Goal: Task Accomplishment & Management: Manage account settings

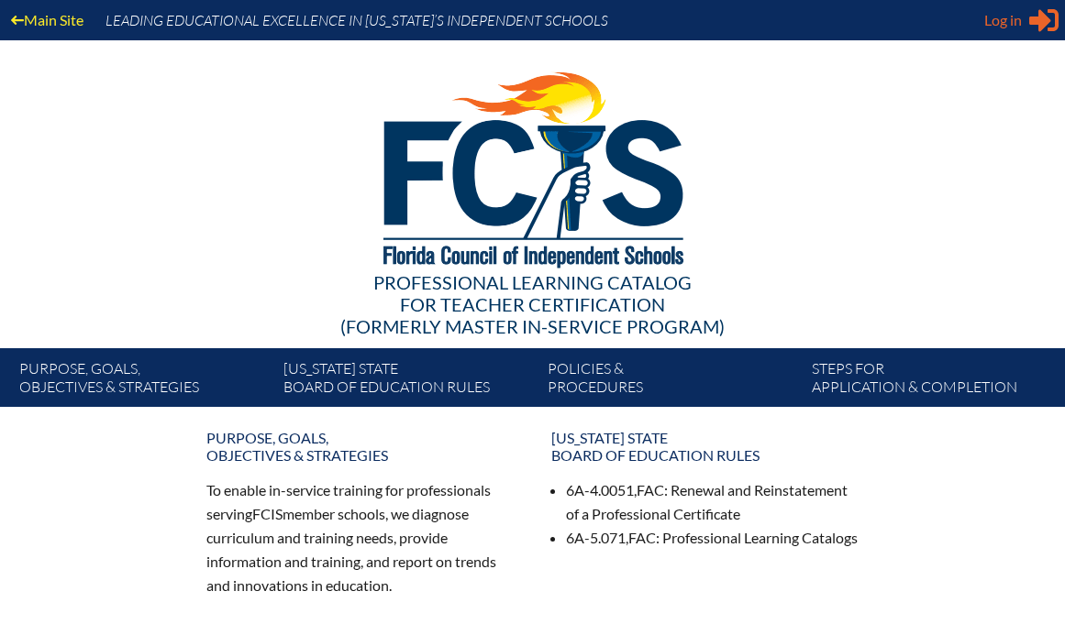
click at [990, 17] on span "Log in" at bounding box center [1003, 20] width 38 height 22
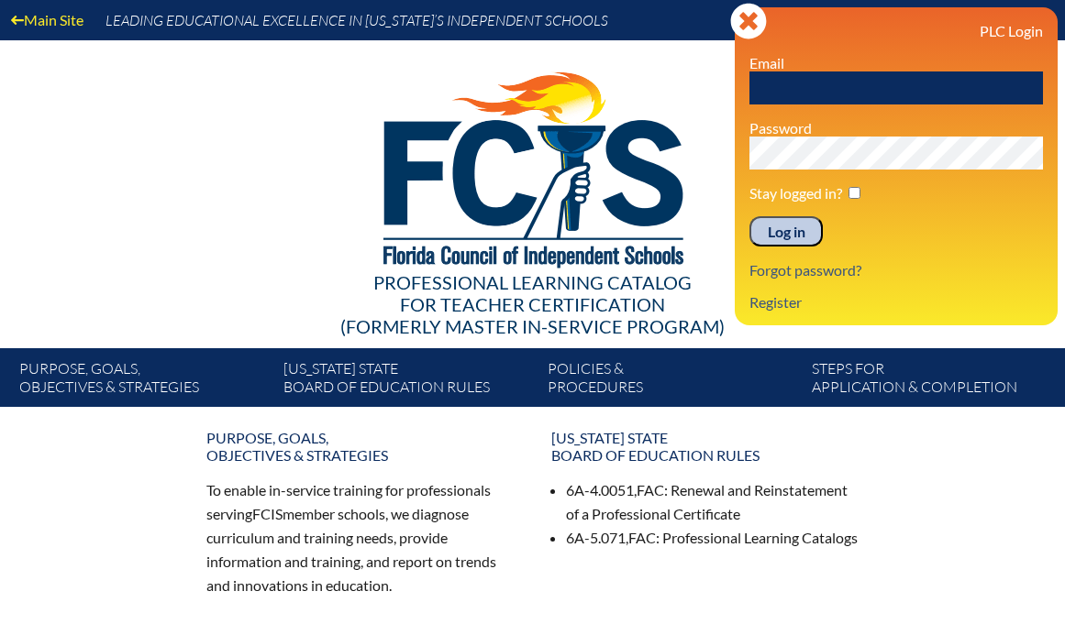
click at [819, 95] on input "text" at bounding box center [895, 88] width 293 height 33
type input "hharris@lhps.org"
click at [791, 231] on input "Log in" at bounding box center [785, 231] width 73 height 31
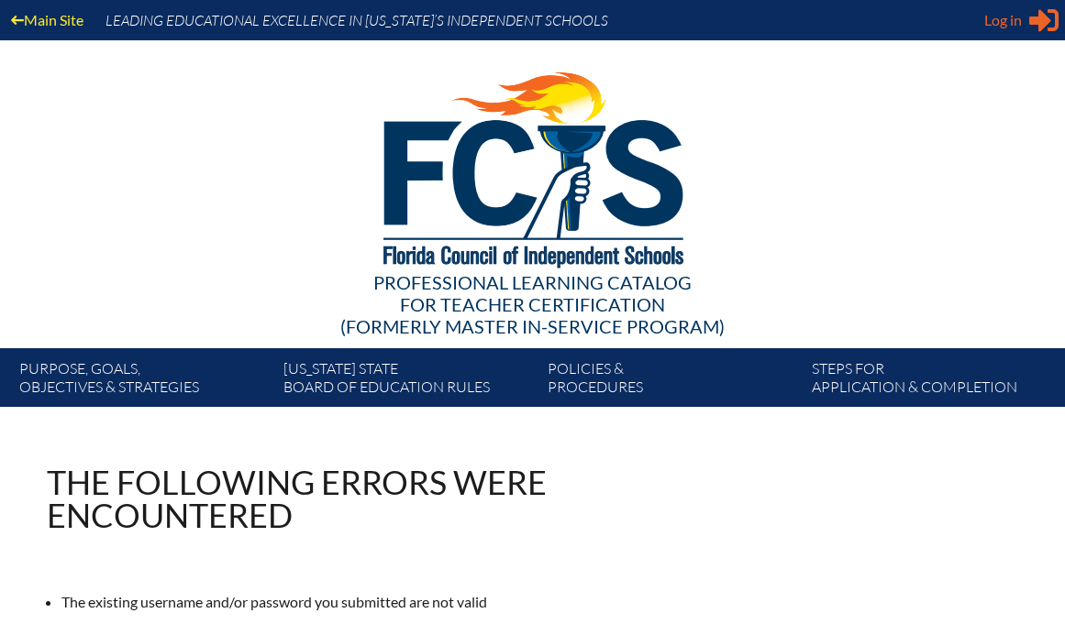
click at [1000, 22] on span "Log in" at bounding box center [1003, 20] width 38 height 22
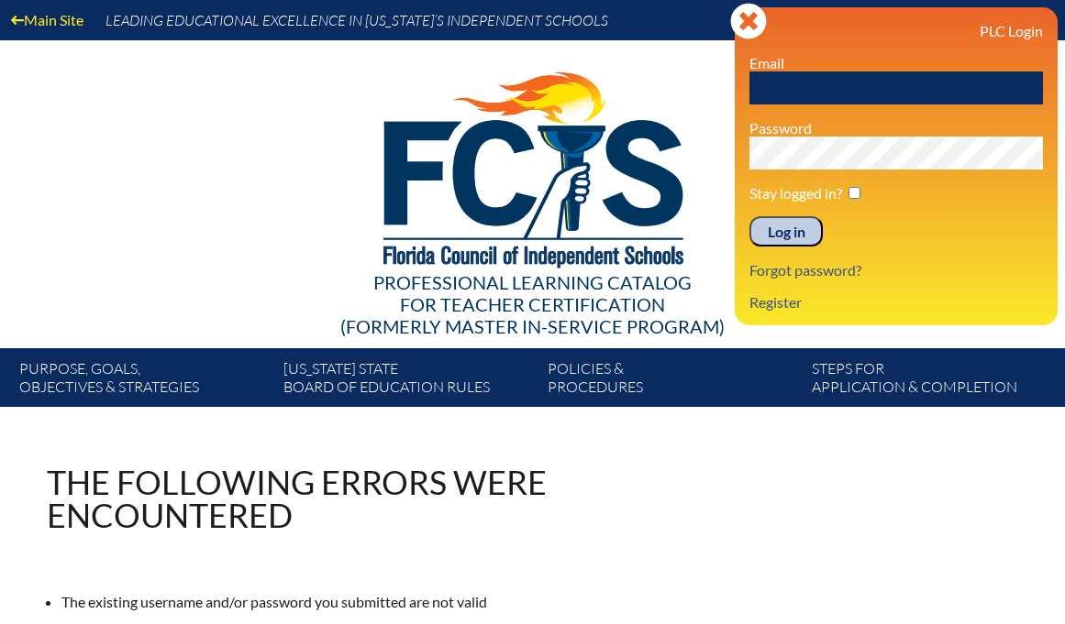
click at [880, 90] on input "text" at bounding box center [895, 88] width 293 height 33
type input "hharris@lhprep.org"
click at [767, 239] on input "Log in" at bounding box center [785, 231] width 73 height 31
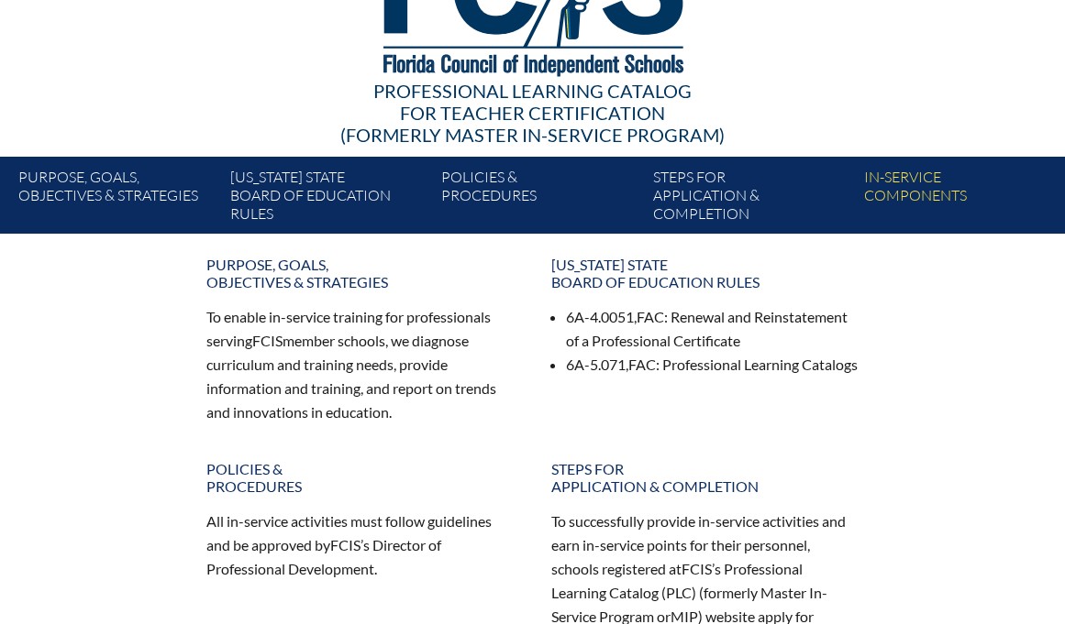
scroll to position [2, 0]
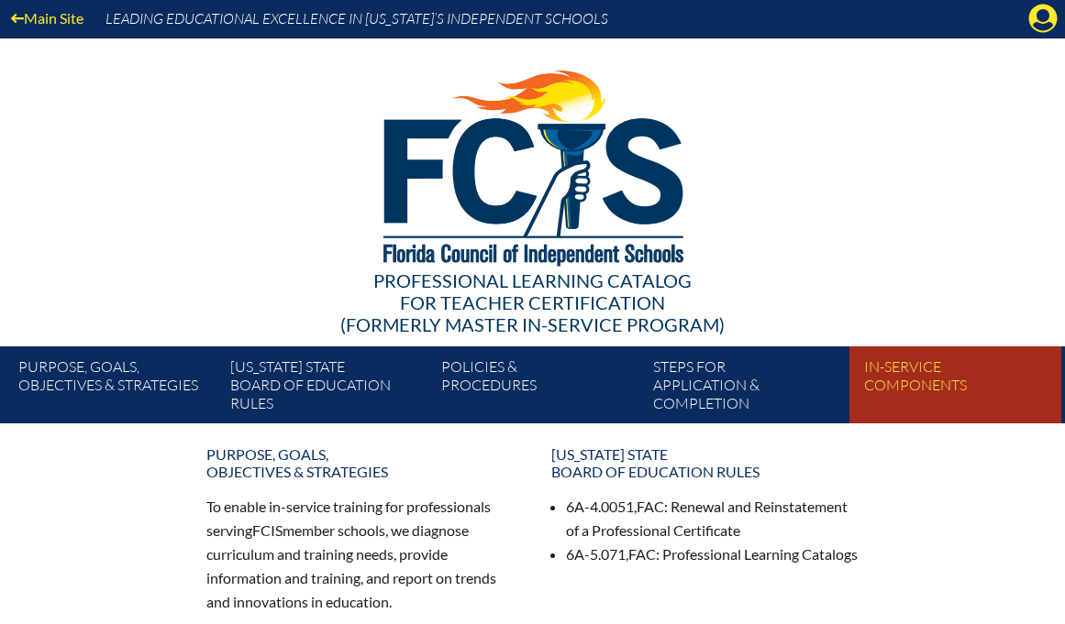
click at [907, 382] on link "In-service components" at bounding box center [961, 389] width 211 height 70
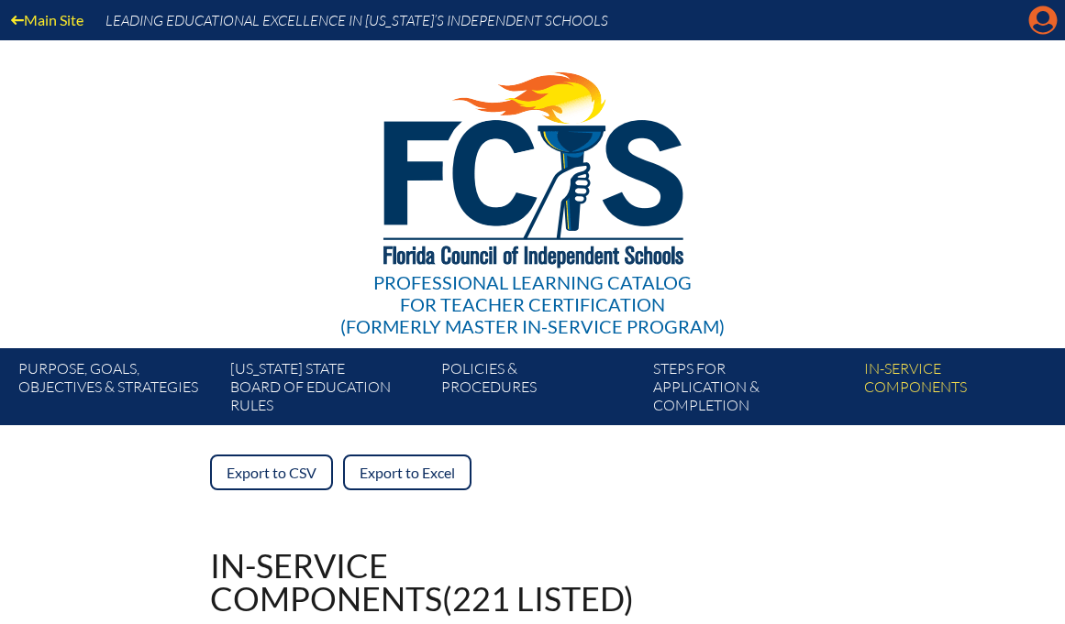
click at [1043, 18] on icon "Manage account" at bounding box center [1042, 20] width 29 height 29
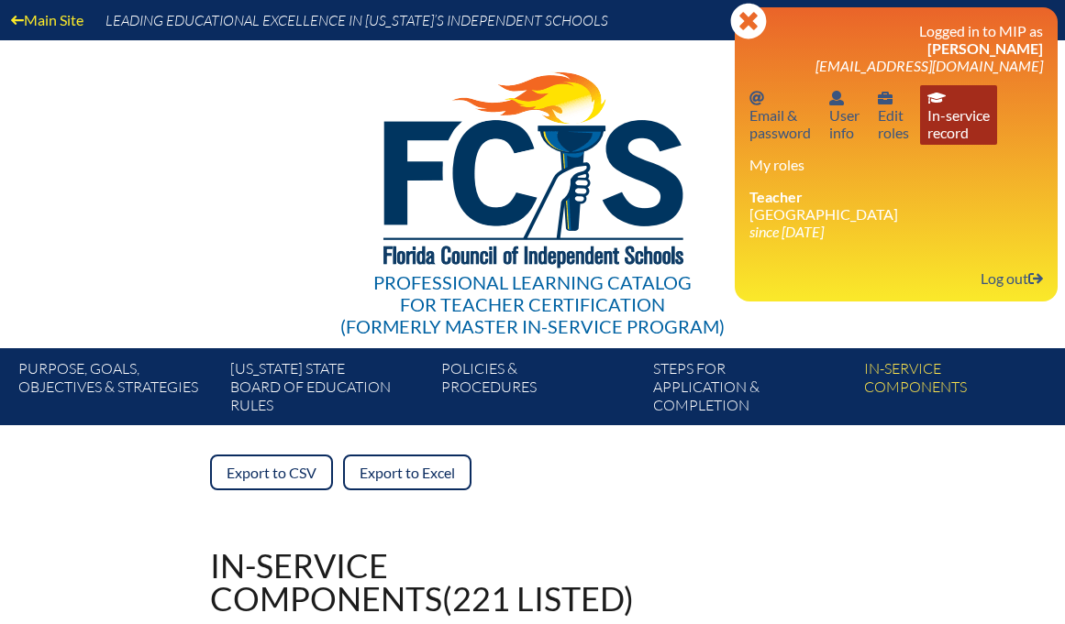
click at [951, 136] on link "In-service record In-service record" at bounding box center [958, 115] width 77 height 60
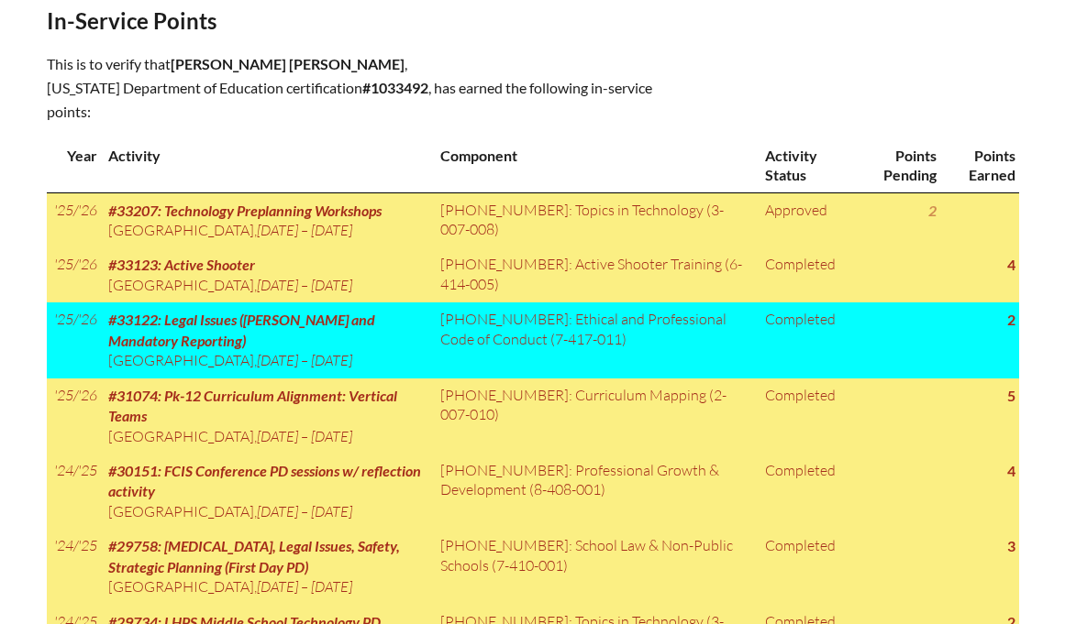
scroll to position [966, 0]
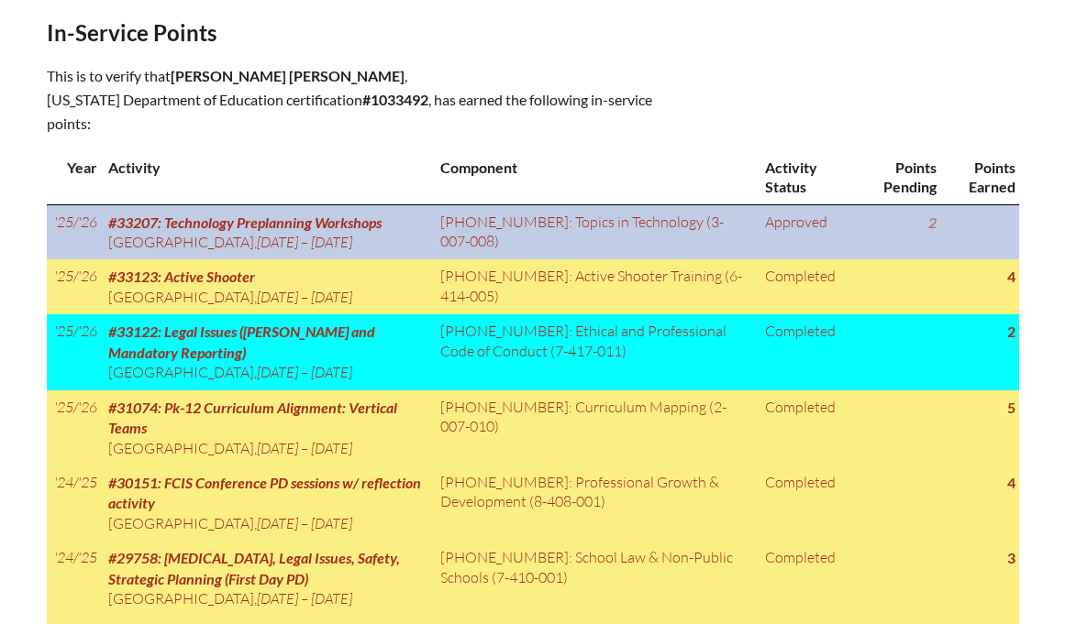
click at [799, 204] on td "Approved" at bounding box center [805, 231] width 97 height 55
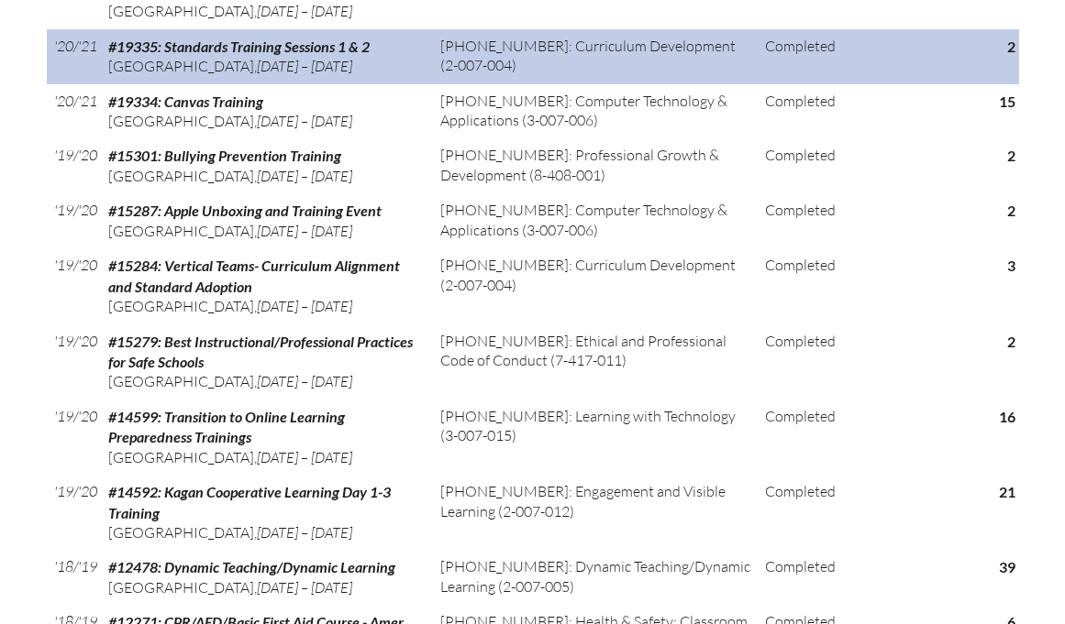
scroll to position [2738, 0]
